Goal: Book appointment/travel/reservation

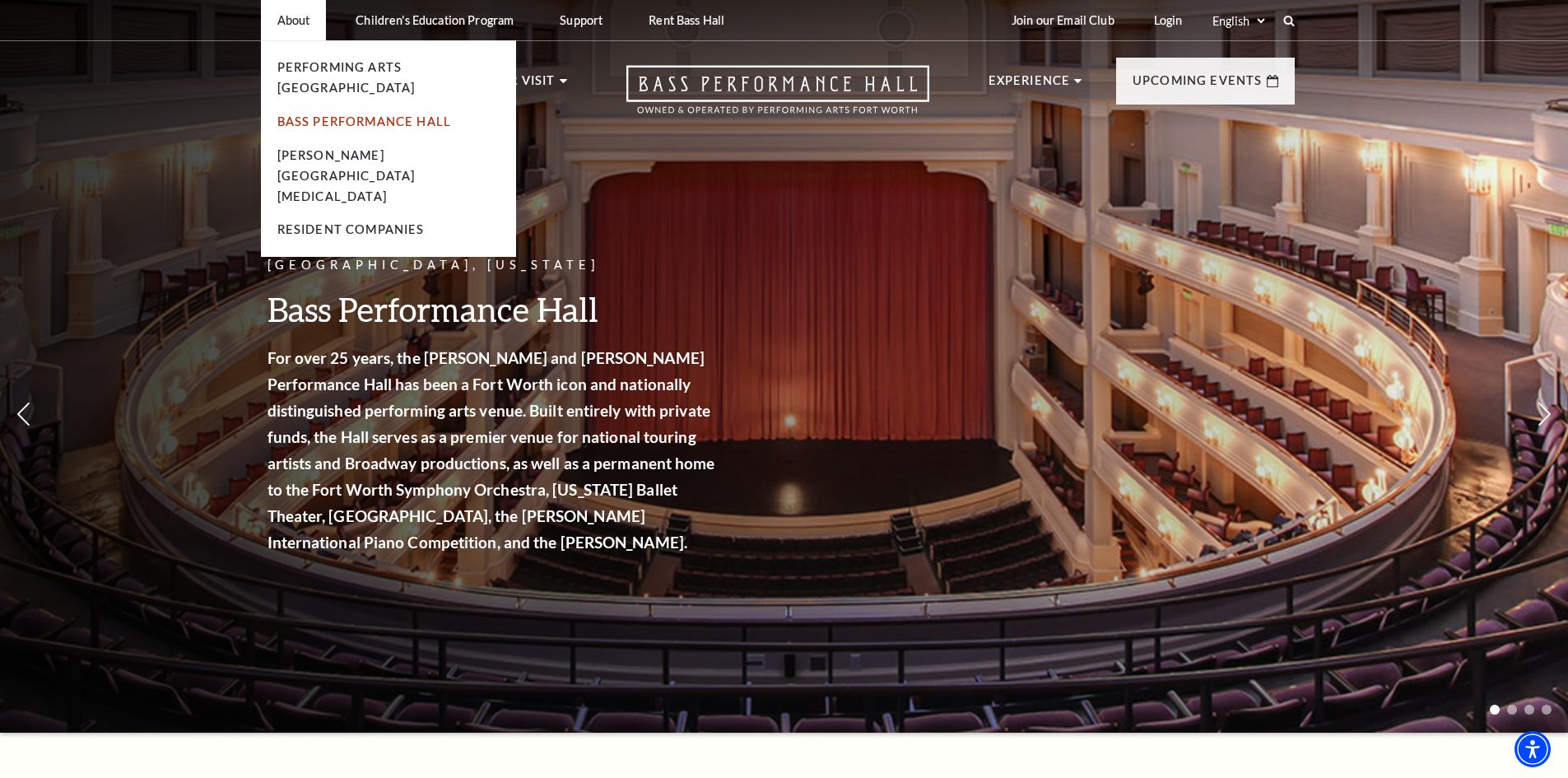
click at [301, 115] on link "Bass Performance Hall" at bounding box center [364, 121] width 175 height 14
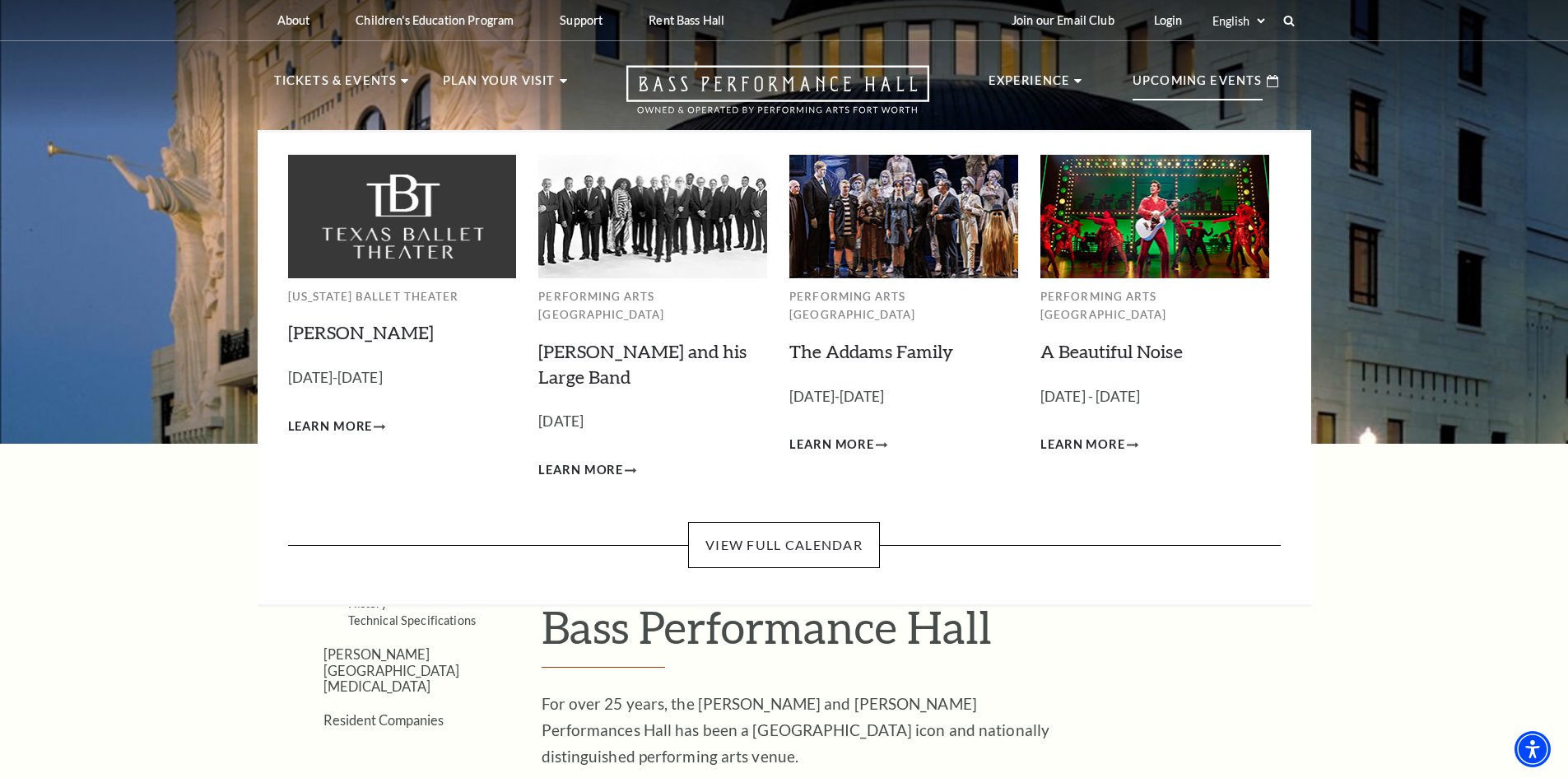
click at [1220, 79] on p "Upcoming Events" at bounding box center [1197, 85] width 130 height 29
click at [1269, 83] on icon at bounding box center [1272, 81] width 11 height 12
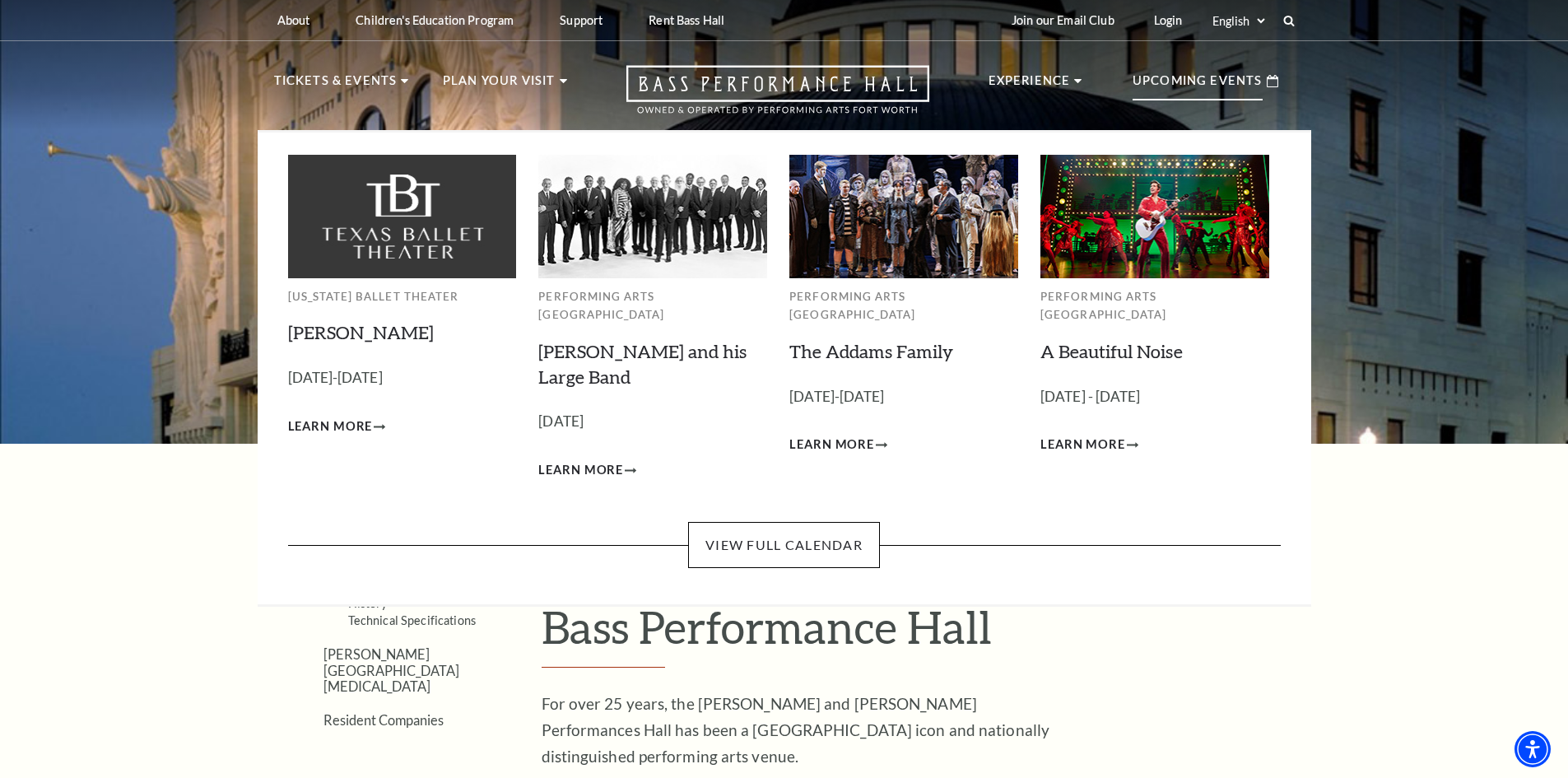
click at [1240, 81] on p "Upcoming Events" at bounding box center [1197, 85] width 130 height 29
click at [803, 532] on link "View Full Calendar" at bounding box center [784, 545] width 192 height 47
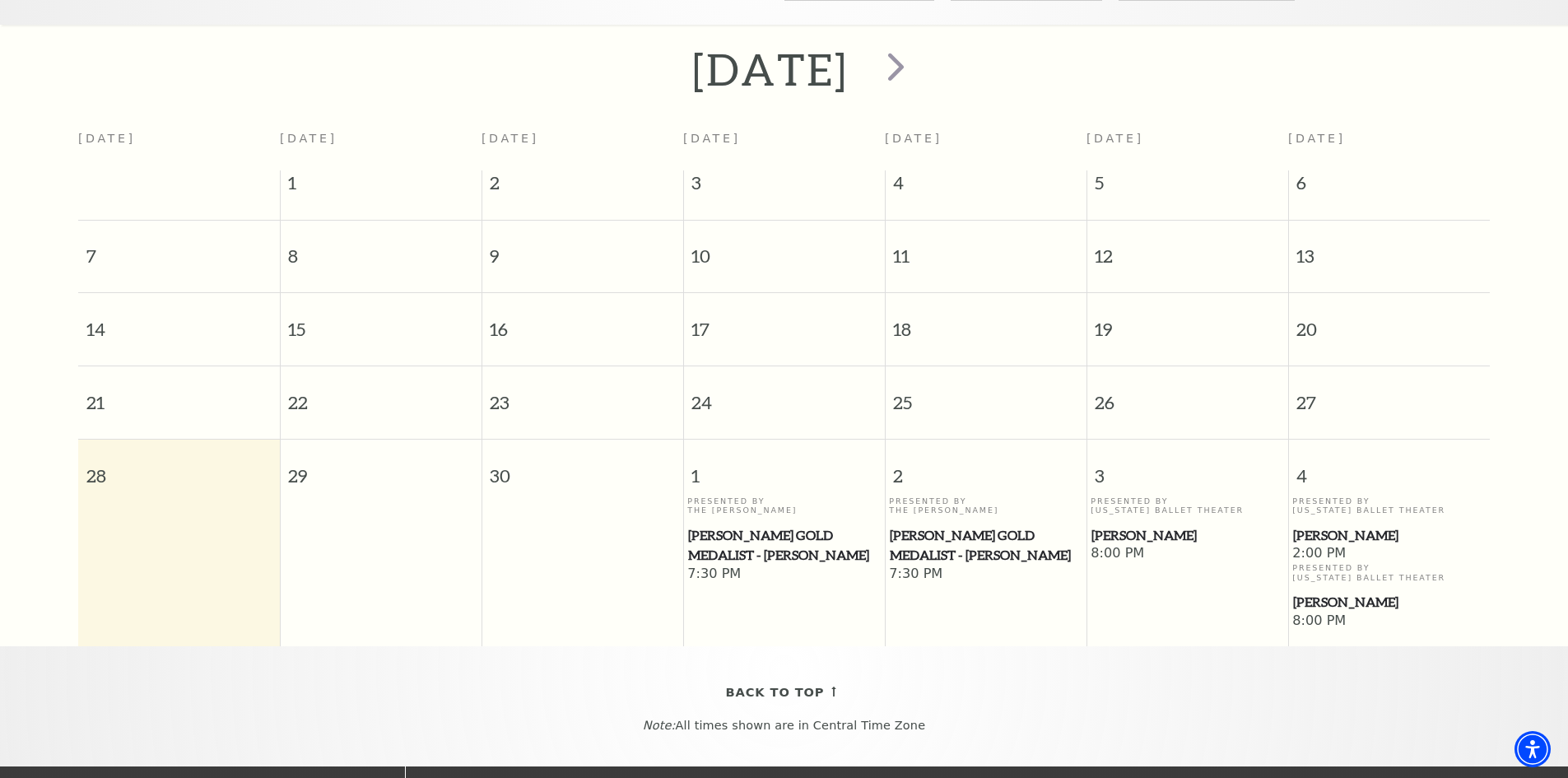
scroll to position [310, 0]
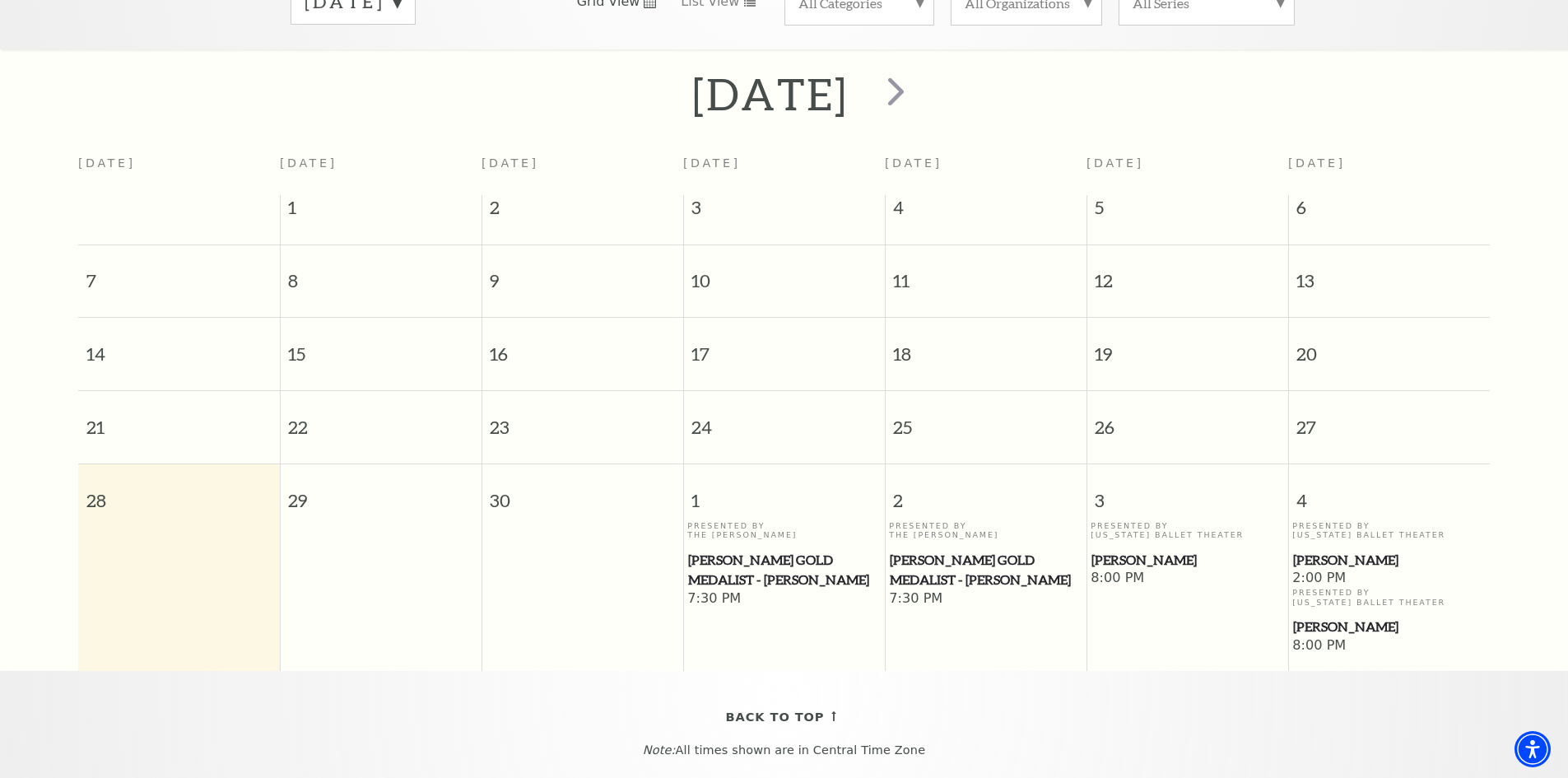
click at [1157, 550] on span "[PERSON_NAME]" at bounding box center [1187, 560] width 192 height 21
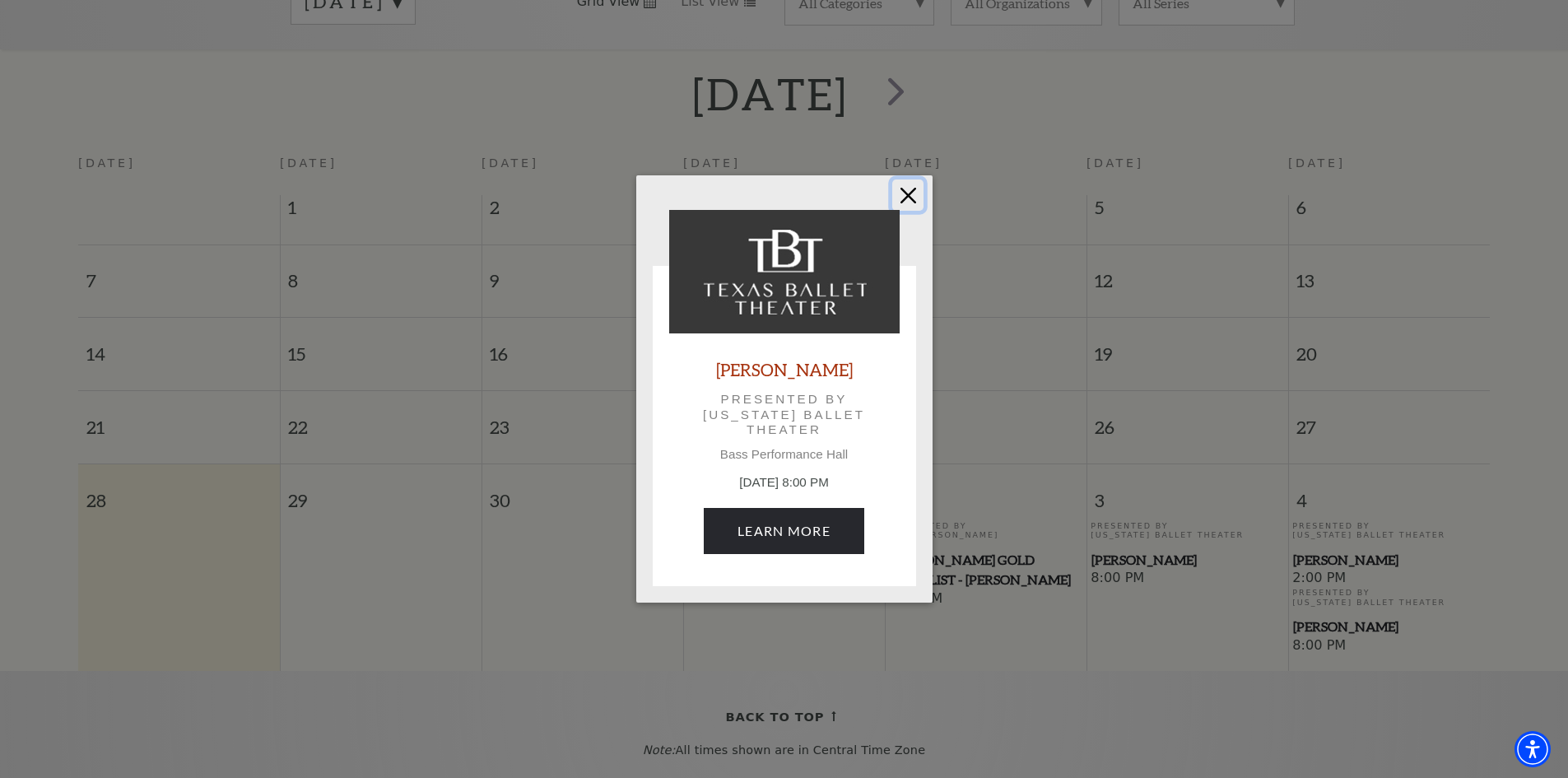
click at [914, 207] on button "Close" at bounding box center [908, 195] width 31 height 31
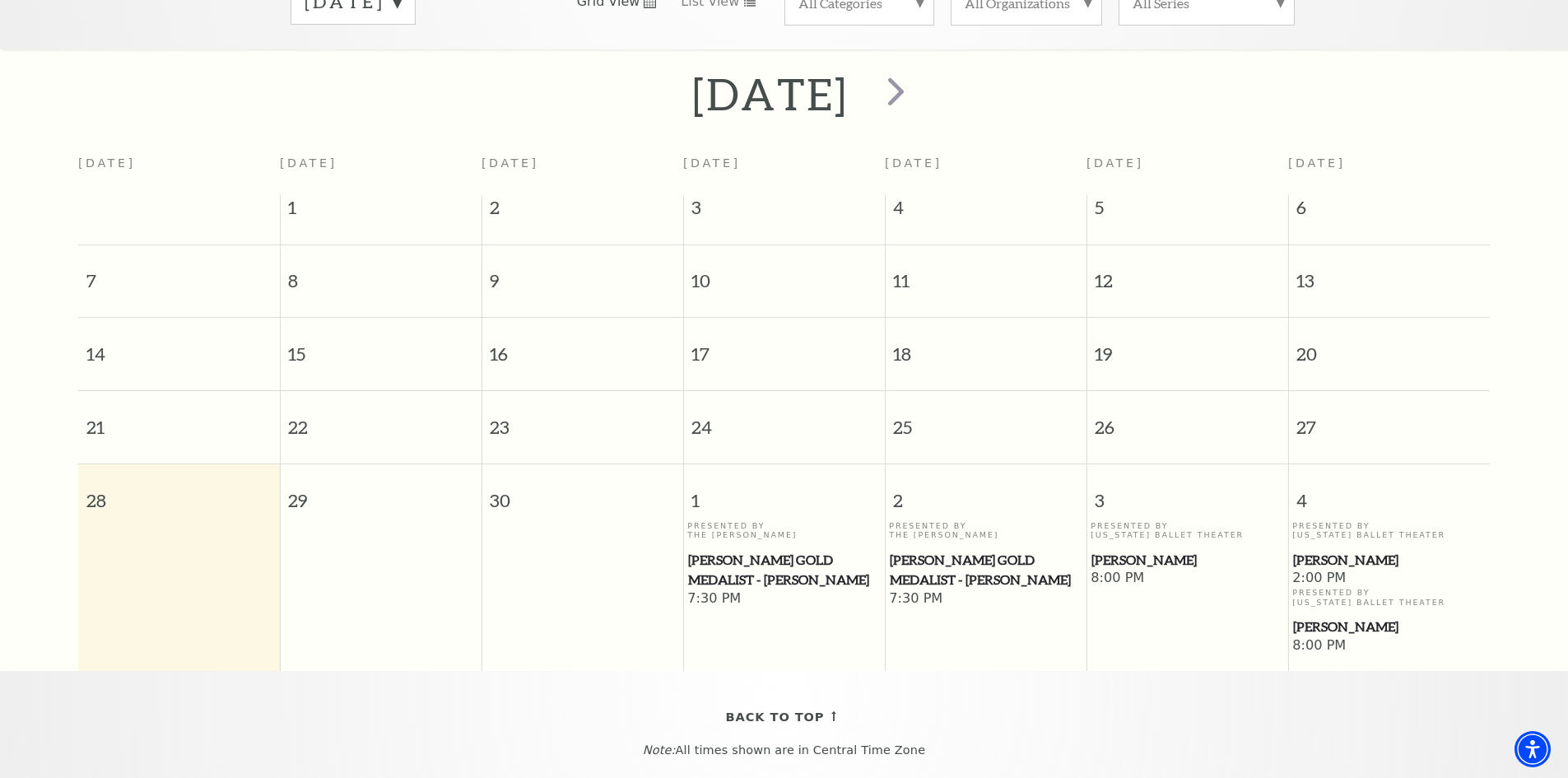
click at [1312, 569] on span "2:00 PM" at bounding box center [1389, 578] width 194 height 18
click at [1301, 550] on span "[PERSON_NAME]" at bounding box center [1389, 560] width 192 height 21
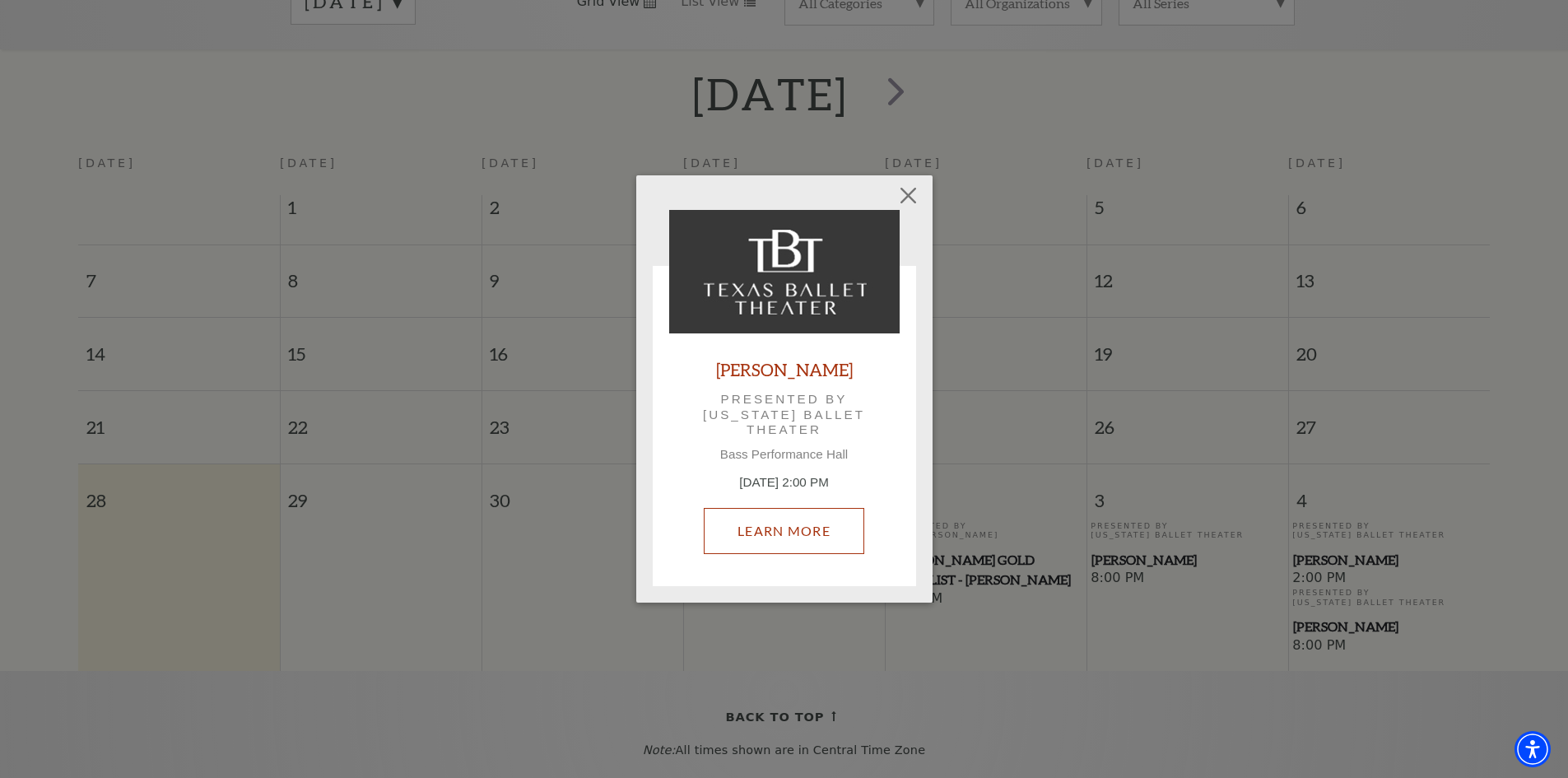
click at [773, 532] on link "Learn More" at bounding box center [784, 532] width 160 height 47
